Goal: Navigation & Orientation: Find specific page/section

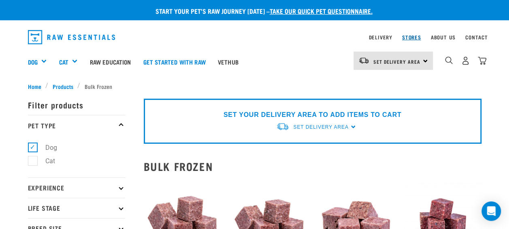
click at [411, 36] on link "Stores" at bounding box center [411, 37] width 19 height 3
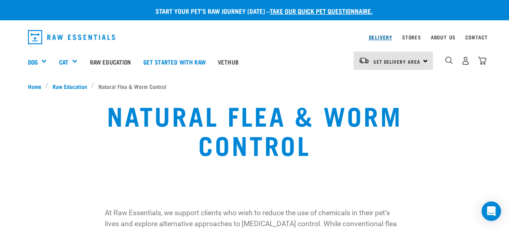
click at [384, 38] on link "Delivery" at bounding box center [380, 37] width 23 height 3
